Goal: Use online tool/utility: Utilize a website feature to perform a specific function

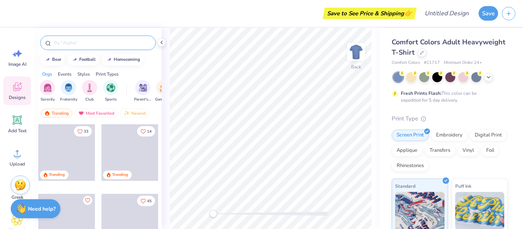
click at [81, 41] on input "text" at bounding box center [102, 43] width 98 height 8
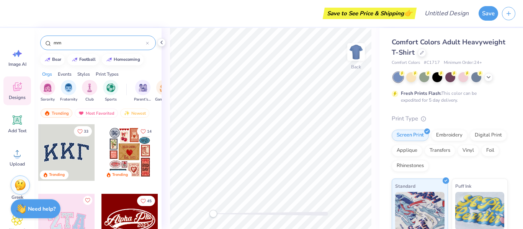
type input "m"
type input "mu"
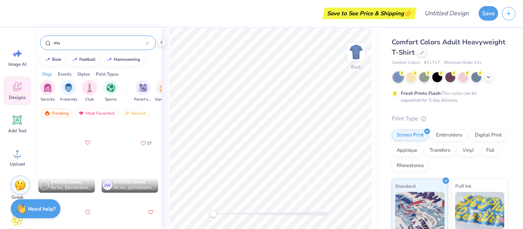
scroll to position [129, 0]
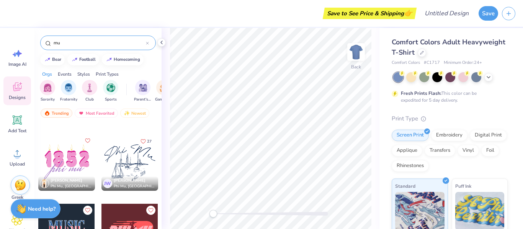
click at [92, 46] on input "mu" at bounding box center [99, 43] width 93 height 8
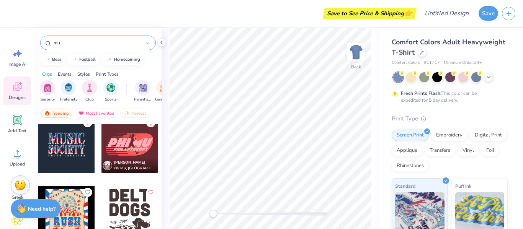
scroll to position [0, 0]
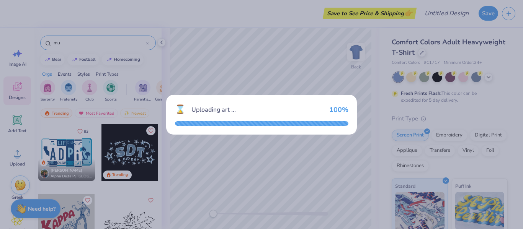
click at [183, 148] on div "⌛ Uploading art ... 100 %" at bounding box center [261, 114] width 523 height 229
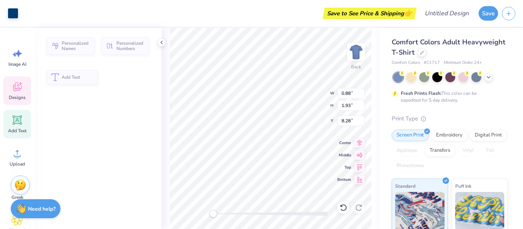
type input "0.88"
type input "1.93"
type input "8.28"
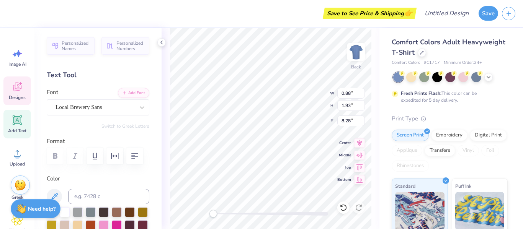
type textarea "M"
type textarea "U"
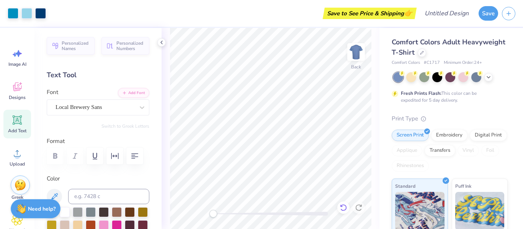
click at [346, 208] on icon at bounding box center [343, 207] width 7 height 7
click at [343, 207] on icon at bounding box center [344, 208] width 8 height 8
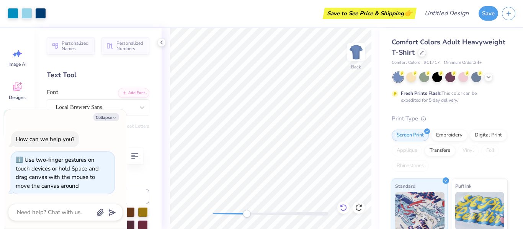
click at [343, 207] on icon at bounding box center [344, 208] width 8 height 8
click at [487, 75] on icon at bounding box center [488, 77] width 6 height 6
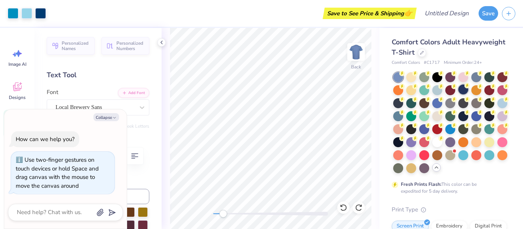
click at [464, 90] on div at bounding box center [463, 90] width 10 height 10
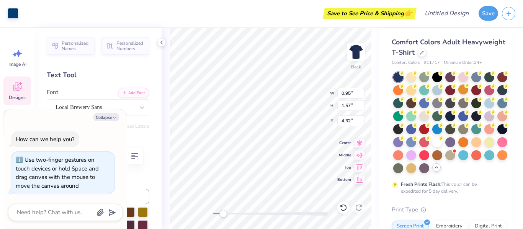
type textarea "x"
type input "0.95"
type input "1.57"
type input "4.32"
type textarea "x"
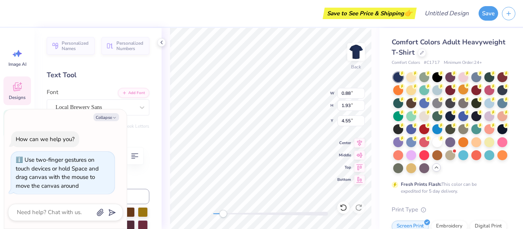
type textarea "x"
type textarea "M"
type textarea "x"
type textarea "Mu"
type textarea "x"
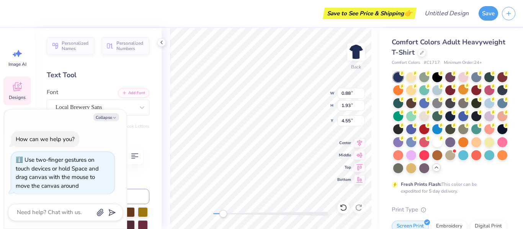
type textarea "M"
type textarea "x"
type input "0.73"
type input "1.94"
type input "4.60"
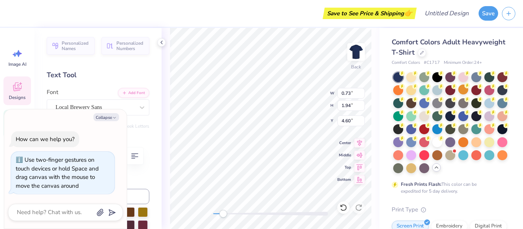
type textarea "x"
type textarea "U"
type textarea "x"
type input "1.52"
type input "4.14"
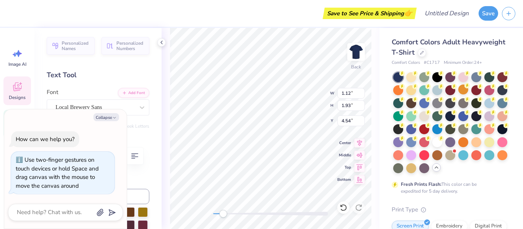
type input "3.13"
type textarea "x"
type input "1.37"
type input "2.11"
type input "4.36"
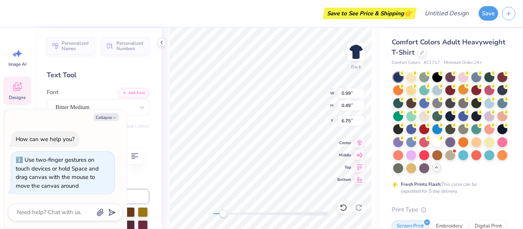
type textarea "x"
type input "1.19"
type input "0.62"
type input "6.70"
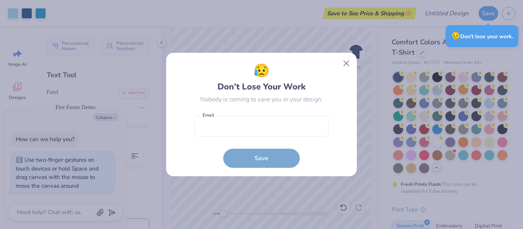
type textarea "x"
